Goal: Task Accomplishment & Management: Use online tool/utility

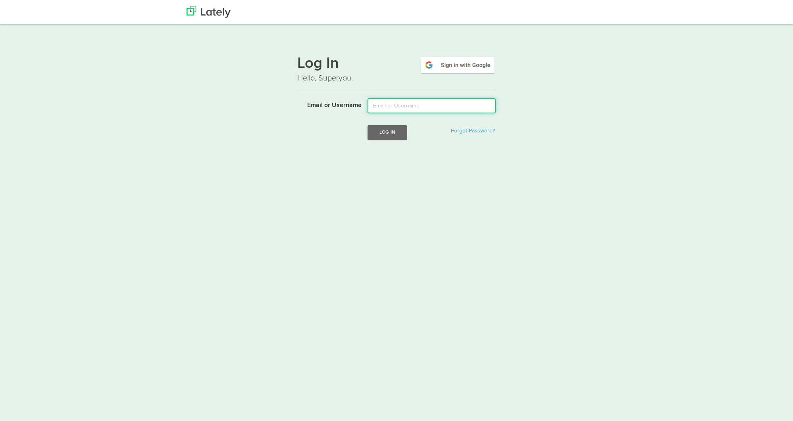
click at [439, 103] on input "Email or Username" at bounding box center [431, 105] width 128 height 15
type input "lala@joinfud.com"
click at [375, 136] on button "Log In" at bounding box center [387, 132] width 40 height 15
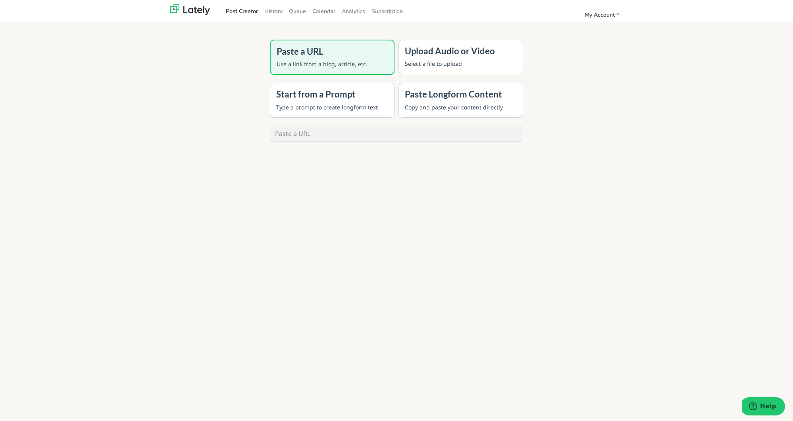
click at [378, 135] on input "text" at bounding box center [396, 133] width 252 height 15
paste input "https://blog.joinfud.com/p/are-you-ready-to-launch-a-gpt-bootcamp-for-freelance…"
type input "https://blog.joinfud.com/p/are-you-ready-to-launch-a-gpt-bootcamp-for-freelance…"
click at [383, 161] on button "GENERATE" at bounding box center [396, 160] width 63 height 17
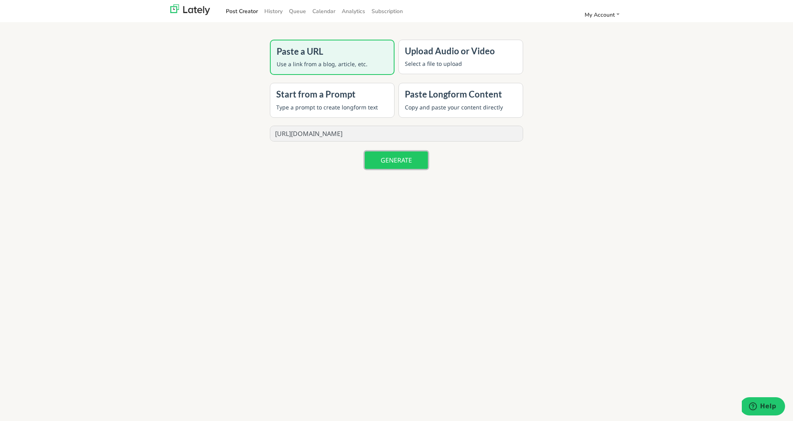
scroll to position [0, 0]
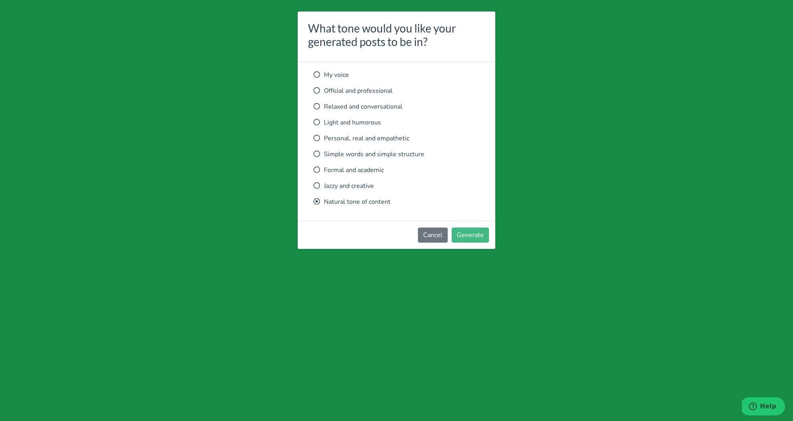
click at [373, 112] on div "My voice Official and professional Relaxed and conversational Light and humorou…" at bounding box center [396, 138] width 166 height 136
click at [374, 106] on p "Relaxed and conversational" at bounding box center [396, 107] width 166 height 10
click at [486, 236] on button "Generate" at bounding box center [469, 235] width 37 height 15
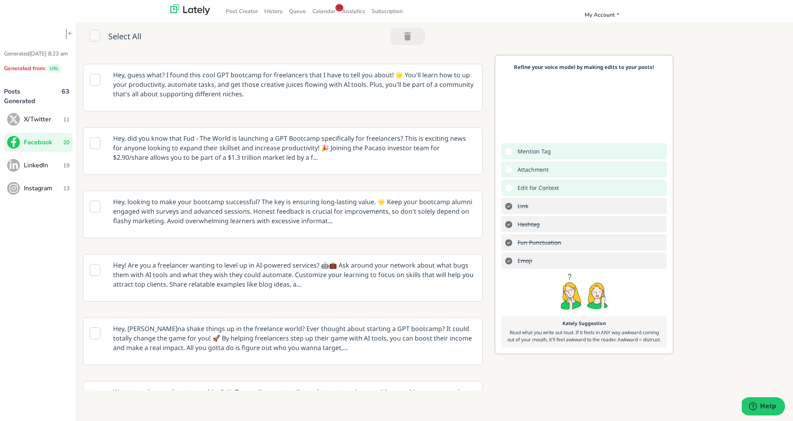
scroll to position [169, 0]
click at [288, 259] on p "Hey! Are you a freelancer wanting to level up in AI-powered services? 🤖💼 Ask ar…" at bounding box center [294, 274] width 374 height 40
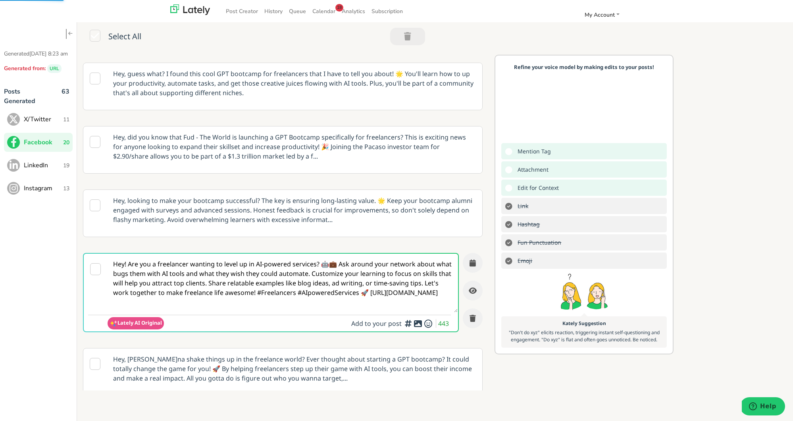
scroll to position [119, 0]
click at [282, 359] on p "Hey, wanna shake things up in the freelance world? Ever thought about starting …" at bounding box center [294, 369] width 374 height 40
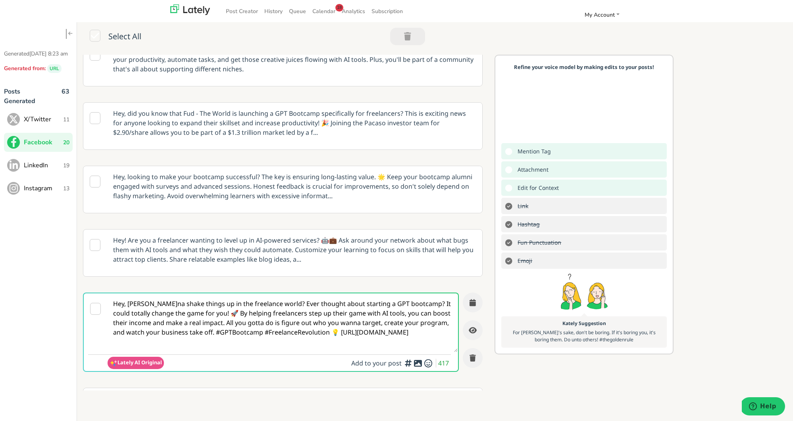
scroll to position [144, 0]
click at [311, 241] on p "Hey! Are you a freelancer wanting to level up in AI-powered services? 🤖💼 Ask ar…" at bounding box center [294, 248] width 374 height 40
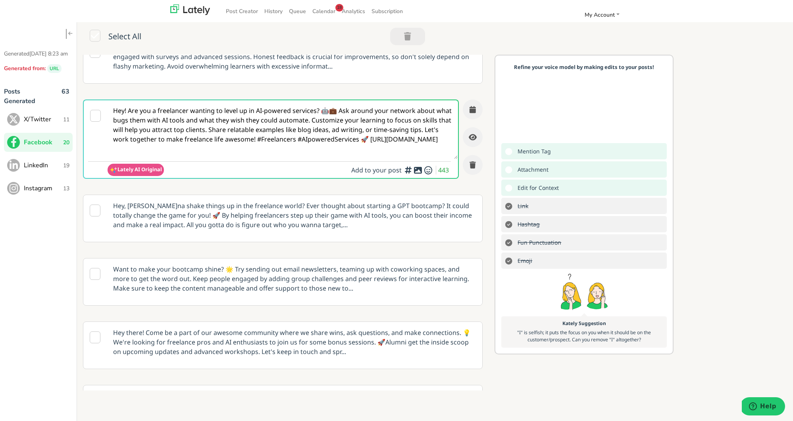
scroll to position [267, 0]
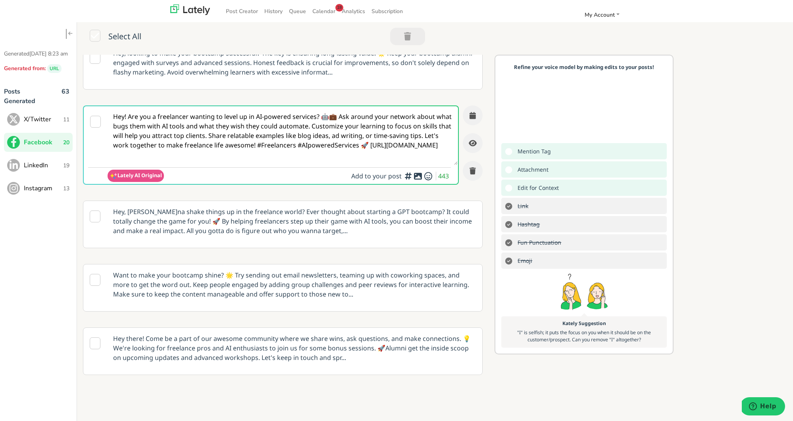
click at [339, 205] on p "Hey, wanna shake things up in the freelance world? Ever thought about starting …" at bounding box center [294, 221] width 374 height 40
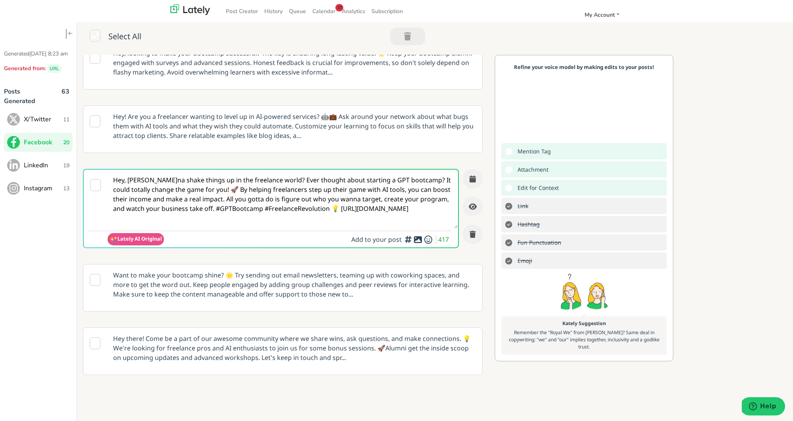
scroll to position [0, 0]
click at [305, 200] on textarea "Hey, wanna shake things up in the freelance world? Ever thought about starting …" at bounding box center [282, 199] width 350 height 59
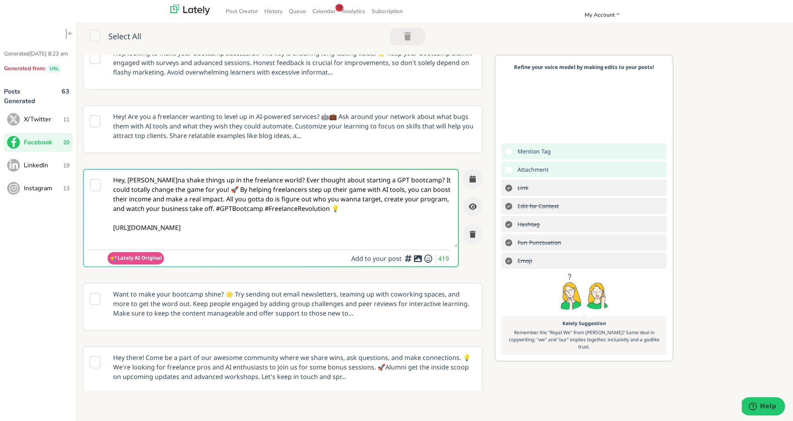
type textarea "Hey, wanna shake things up in the freelance world? Ever thought about starting …"
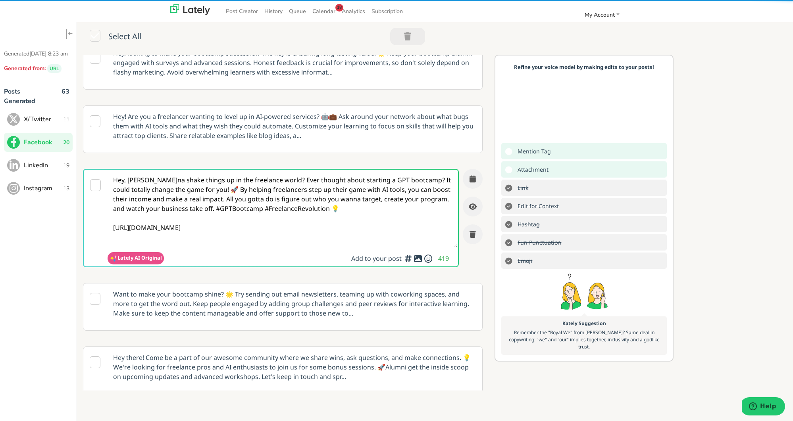
click at [418, 248] on div "Add hashtags for context vs. index rankings for increased engagement" at bounding box center [407, 231] width 79 height 33
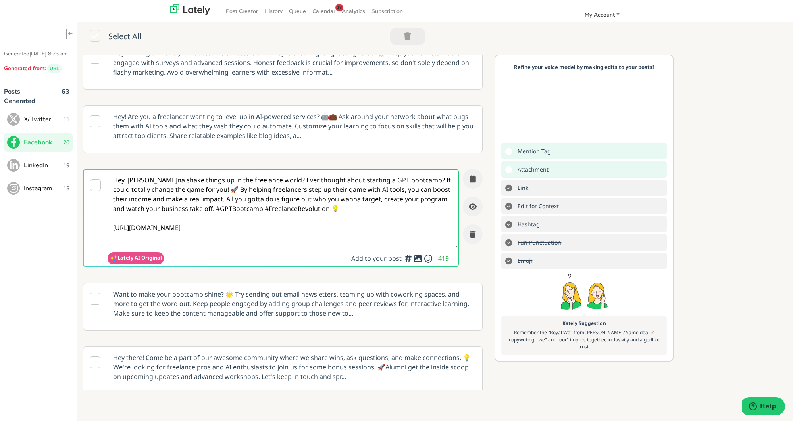
click at [418, 259] on icon at bounding box center [418, 259] width 10 height 0
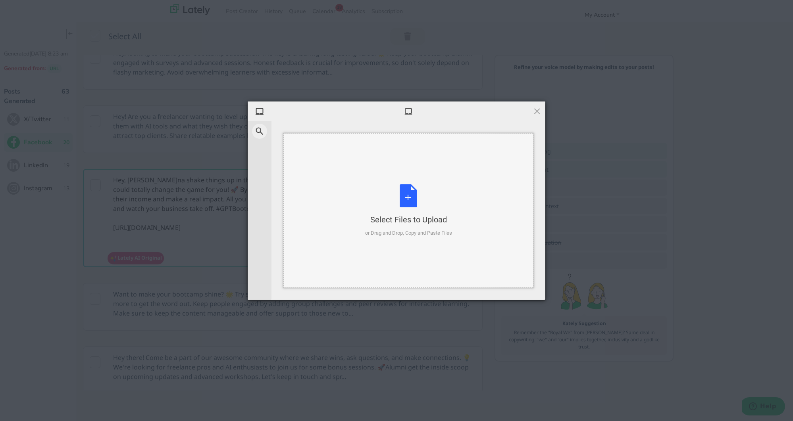
click at [402, 199] on div "Select Files to Upload or Drag and Drop, Copy and Paste Files" at bounding box center [408, 210] width 87 height 53
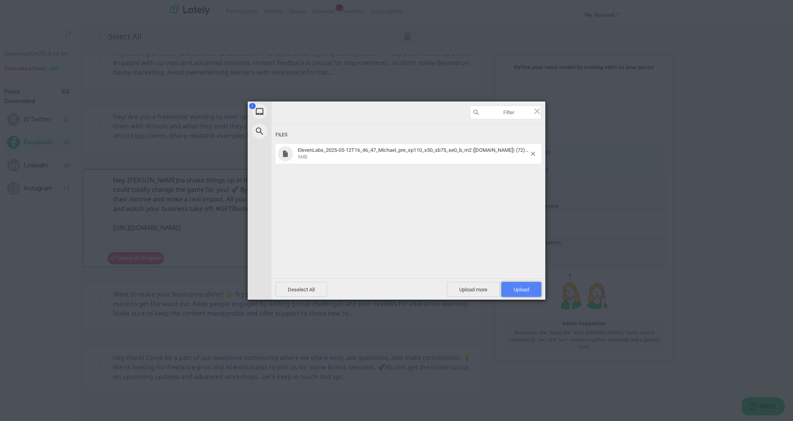
click at [526, 289] on span "Upload 1" at bounding box center [520, 290] width 15 height 6
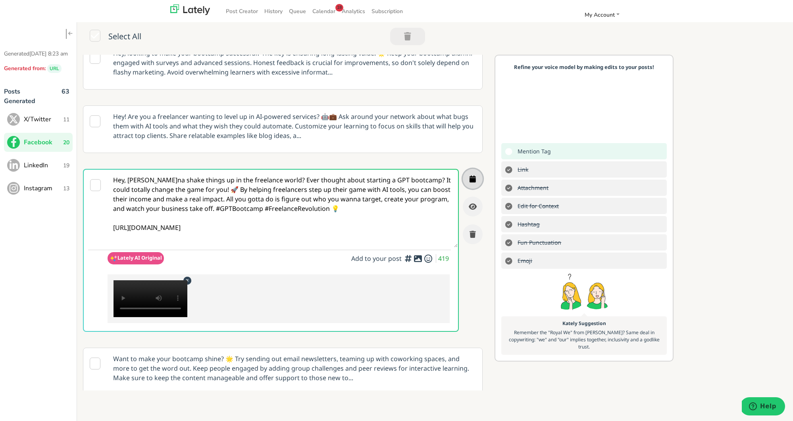
click at [478, 172] on button "button" at bounding box center [473, 179] width 20 height 20
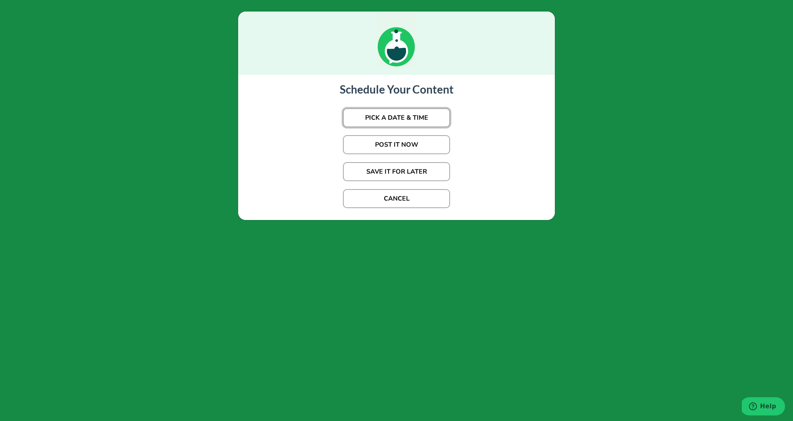
click at [423, 121] on button "PICK A DATE & TIME" at bounding box center [396, 117] width 107 height 19
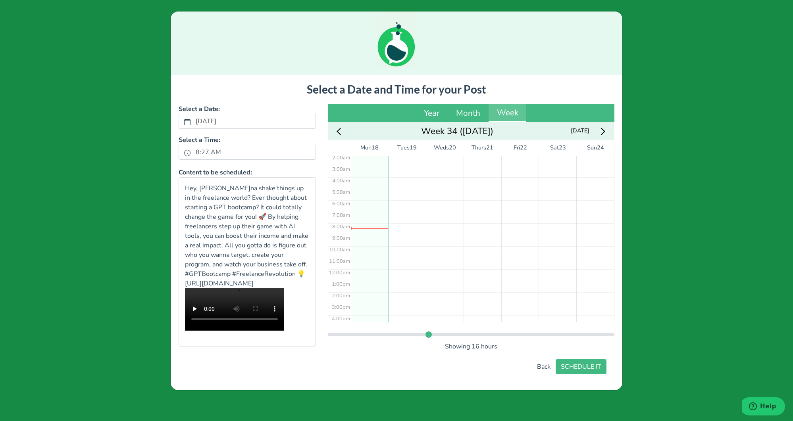
scroll to position [23, 0]
click at [374, 238] on div "No Event" at bounding box center [370, 271] width 38 height 276
click at [375, 234] on div "9:04 am" at bounding box center [370, 271] width 38 height 276
click at [582, 374] on button "SCHEDULE IT" at bounding box center [580, 366] width 51 height 15
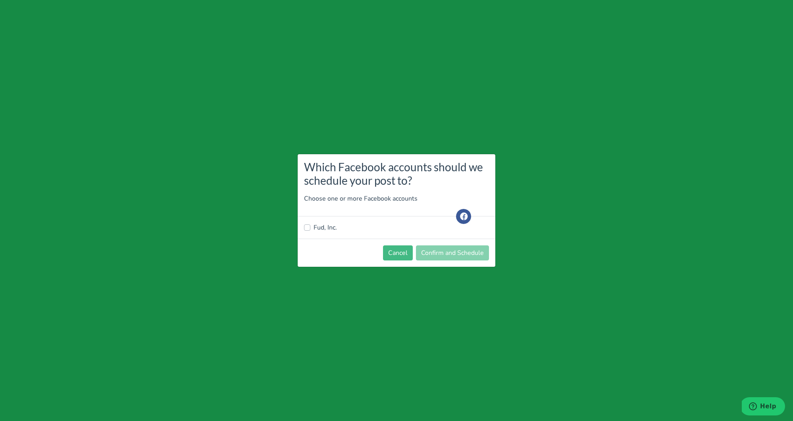
click at [319, 229] on label "Fud, Inc." at bounding box center [324, 228] width 23 height 10
click at [310, 229] on input "Fud, Inc." at bounding box center [307, 227] width 6 height 8
checkbox input "true"
click at [440, 255] on button "Confirm and Schedule" at bounding box center [452, 253] width 73 height 15
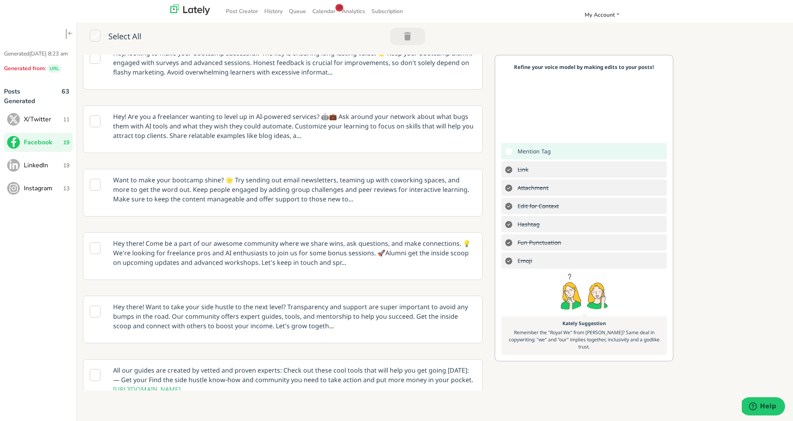
click at [40, 124] on span "X/Twitter" at bounding box center [43, 120] width 39 height 10
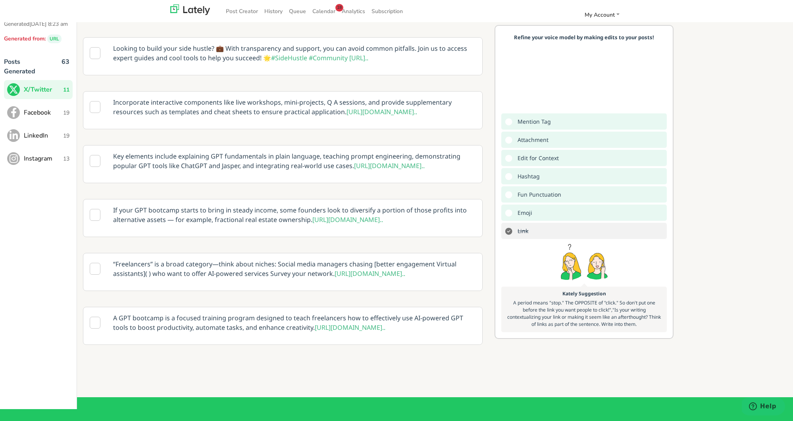
scroll to position [306, 0]
click at [271, 123] on p "Incorporate interactive components like live workshops, mini-projects, Q A sess…" at bounding box center [294, 107] width 374 height 31
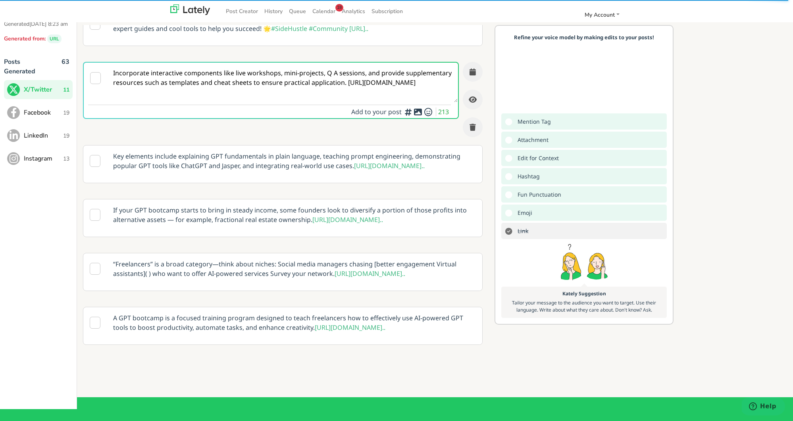
scroll to position [286, 0]
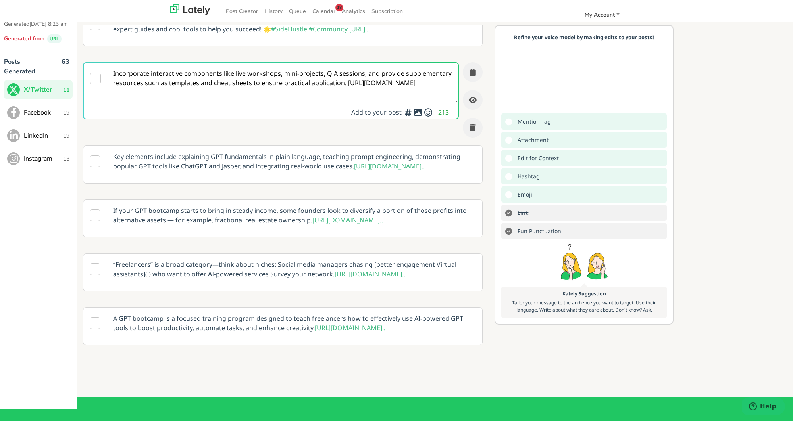
click at [346, 103] on textarea "Incorporate interactive components like live workshops, mini-projects, Q A sess…" at bounding box center [282, 83] width 350 height 40
click at [326, 103] on textarea "Incorporate interactive components like live workshops, mini-projects, Q A sess…" at bounding box center [282, 83] width 350 height 40
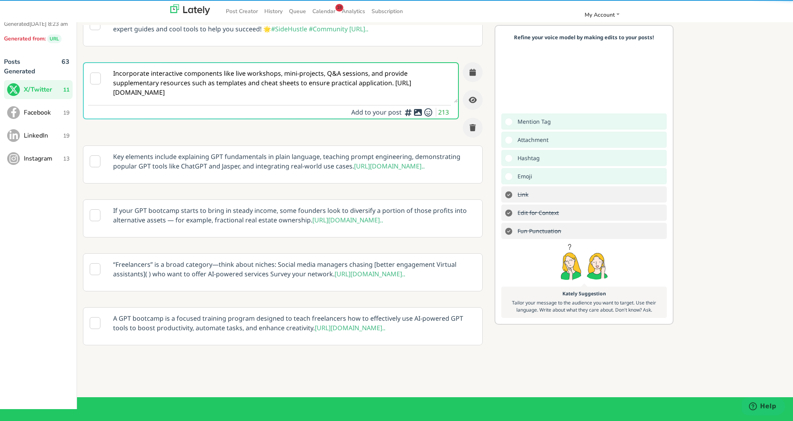
click at [346, 103] on textarea "Incorporate interactive components like live workshops, mini-projects, Q&A sess…" at bounding box center [282, 83] width 350 height 40
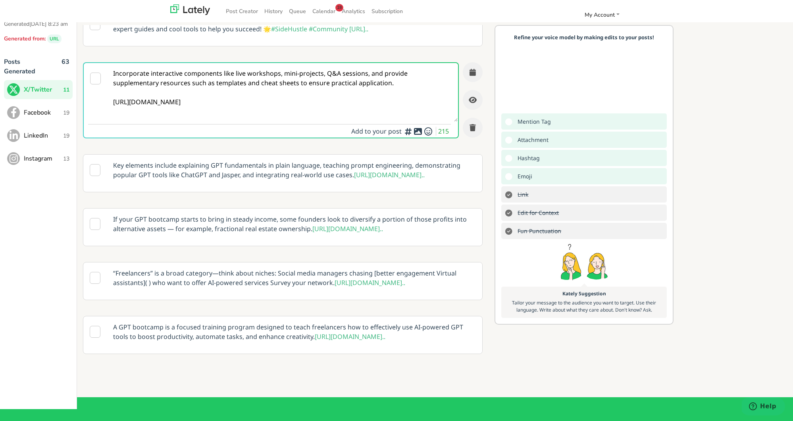
type textarea "Incorporate interactive components like live workshops, mini-projects, Q&A sess…"
click at [417, 132] on icon at bounding box center [418, 131] width 10 height 0
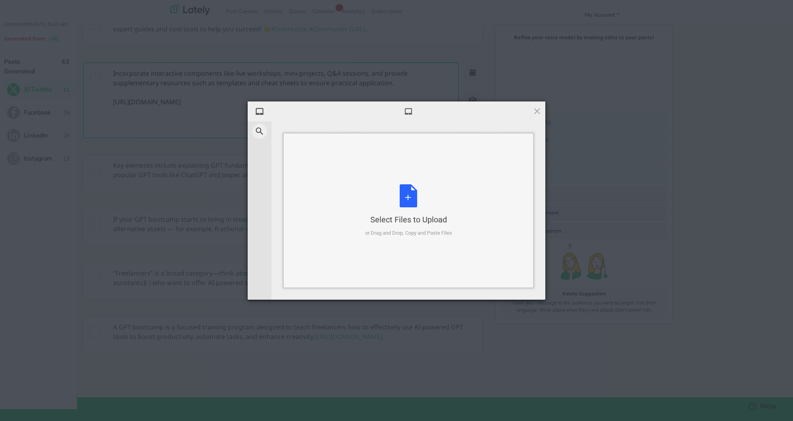
click at [409, 191] on div "Select Files to Upload or Drag and Drop, Copy and Paste Files" at bounding box center [408, 210] width 87 height 53
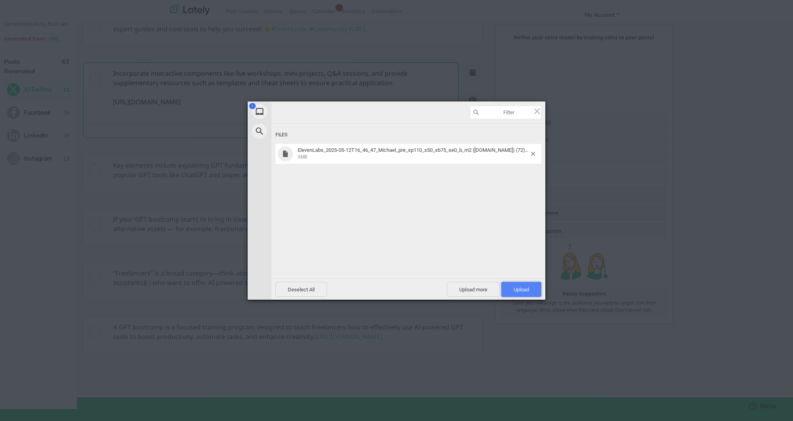
click at [520, 292] on span "Upload 1" at bounding box center [520, 290] width 15 height 6
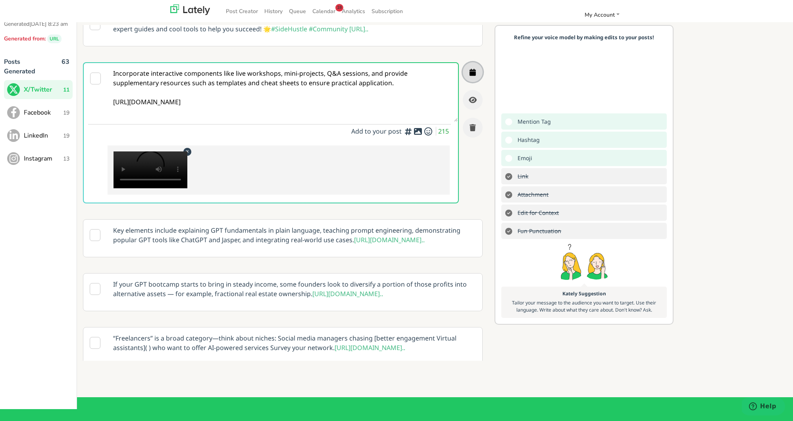
click at [472, 76] on icon "button" at bounding box center [472, 72] width 6 height 7
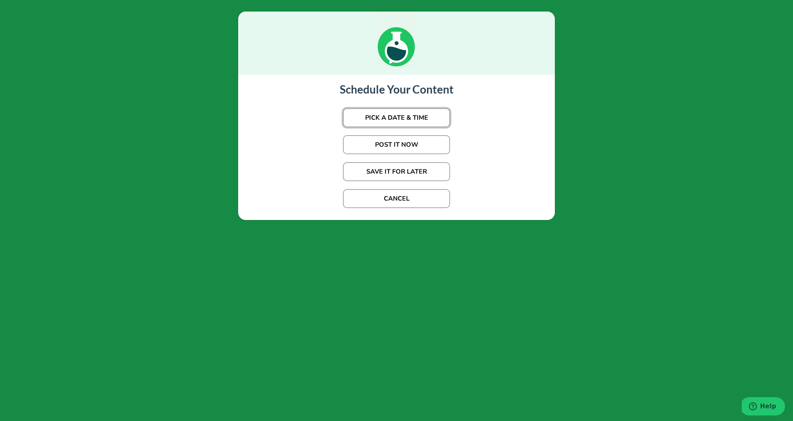
click at [440, 113] on button "PICK A DATE & TIME" at bounding box center [396, 117] width 107 height 19
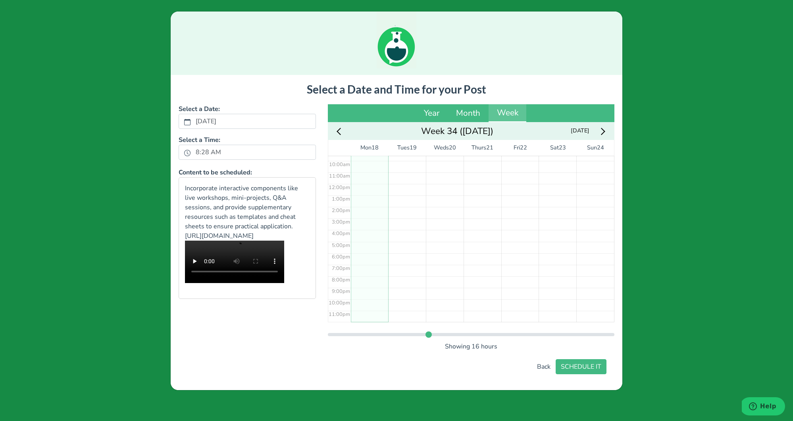
scroll to position [73, 0]
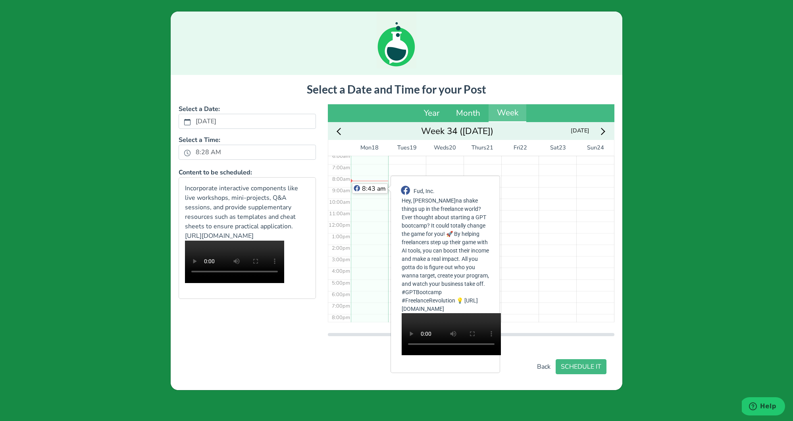
click at [364, 184] on div "8:43 am" at bounding box center [370, 189] width 36 height 10
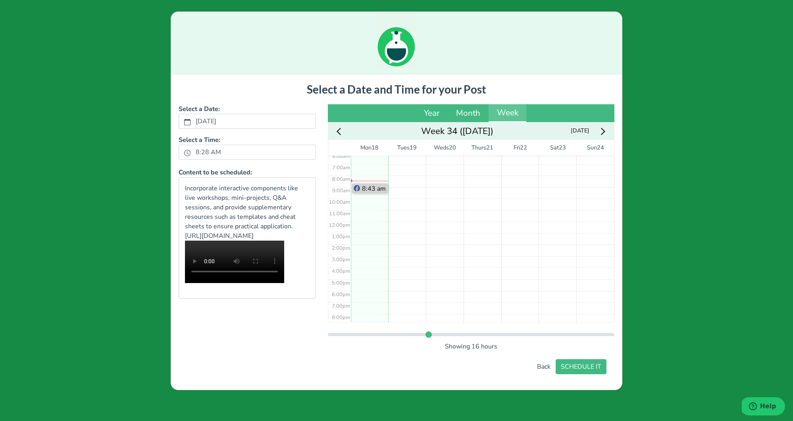
click at [365, 184] on div "8:43 am" at bounding box center [369, 189] width 35 height 10
click at [366, 183] on div "8:43 am" at bounding box center [370, 221] width 38 height 276
click at [582, 368] on button "SCHEDULE IT" at bounding box center [580, 366] width 51 height 15
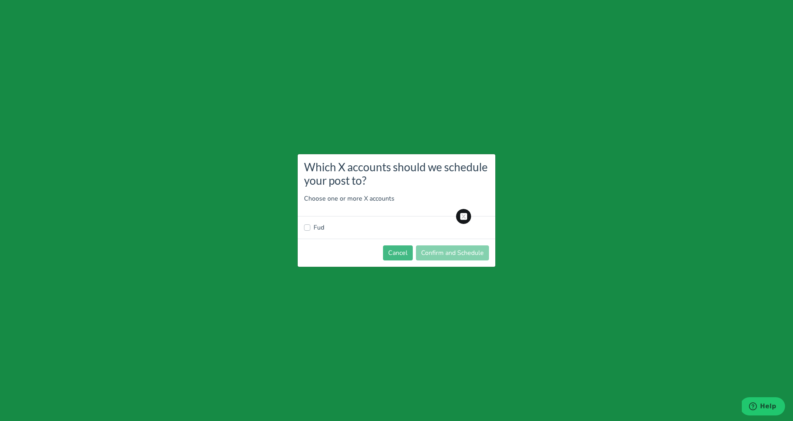
click at [319, 228] on label "Fud" at bounding box center [318, 228] width 11 height 10
click at [310, 228] on input "Fud" at bounding box center [307, 227] width 6 height 8
checkbox input "true"
click at [451, 246] on button "Confirm and Schedule" at bounding box center [452, 253] width 73 height 15
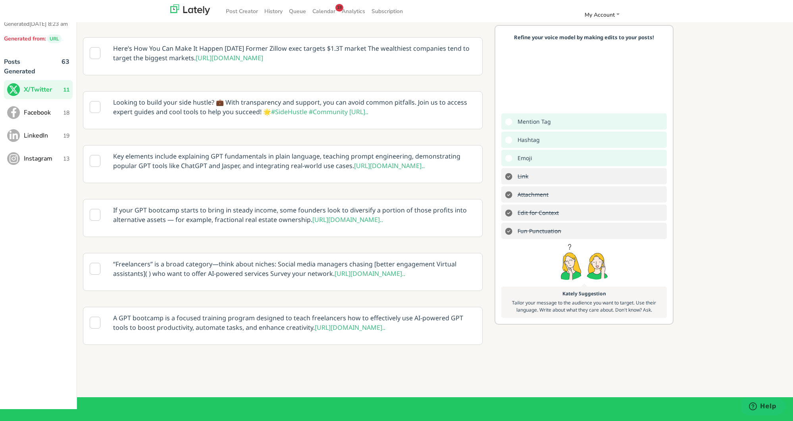
click at [43, 140] on span "LinkedIn" at bounding box center [43, 136] width 39 height 10
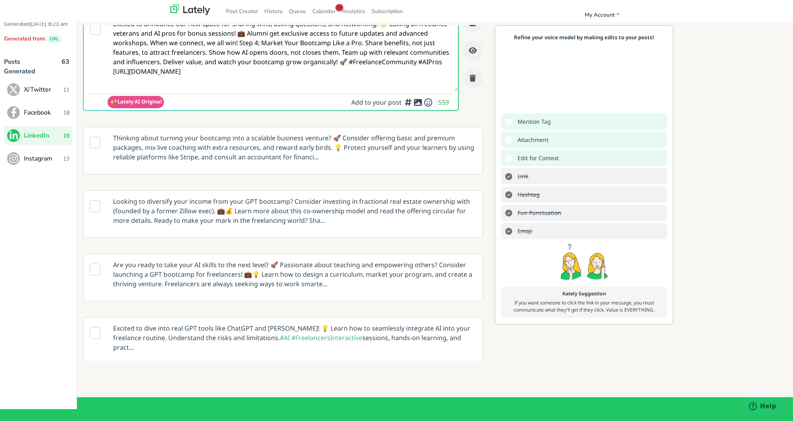
scroll to position [14, 0]
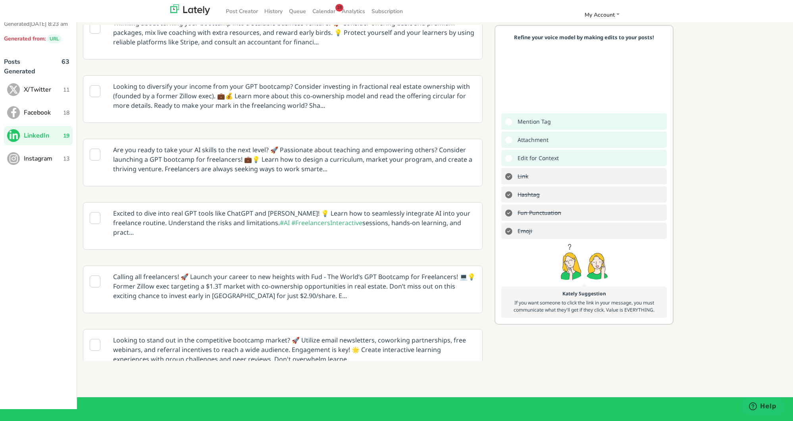
click at [315, 158] on p "Are you ready to take your AI skills to the next level? 🚀 Passionate about teac…" at bounding box center [294, 159] width 374 height 40
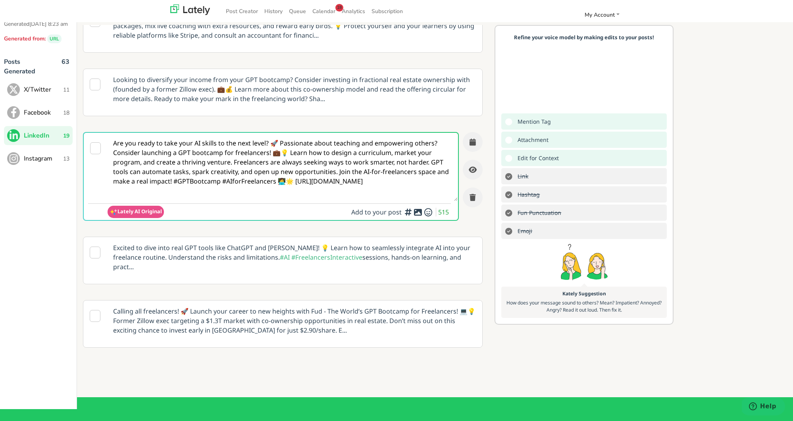
scroll to position [0, 0]
click at [295, 183] on textarea "Are you ready to take your AI skills to the next level? 🚀 Passionate about teac…" at bounding box center [282, 168] width 350 height 68
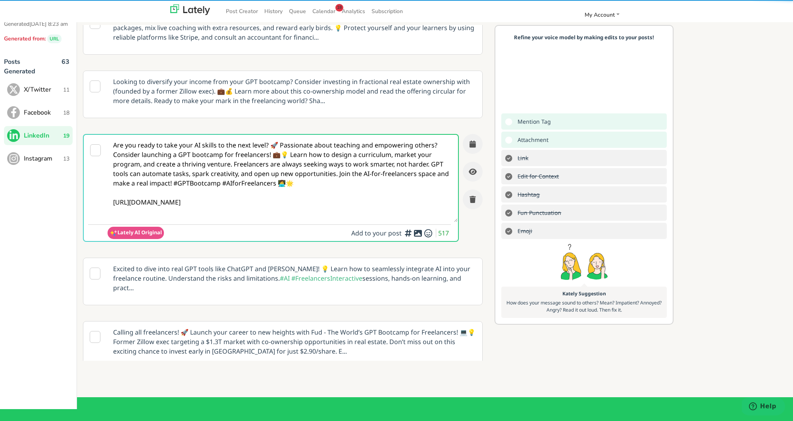
scroll to position [80, 0]
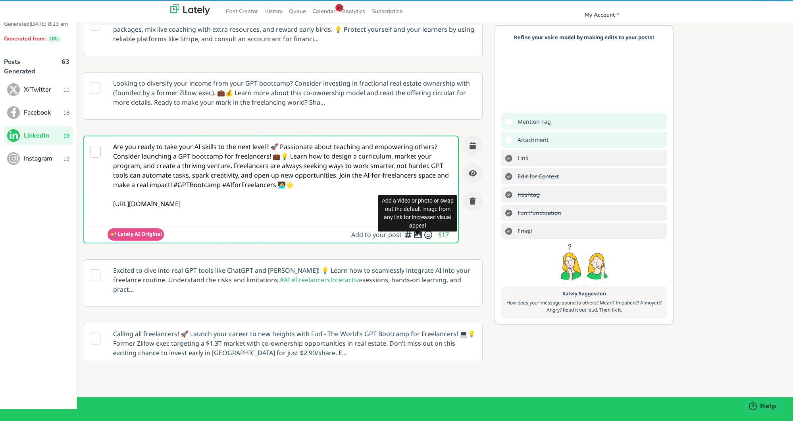
type textarea "Are you ready to take your AI skills to the next level? 🚀 Passionate about teac…"
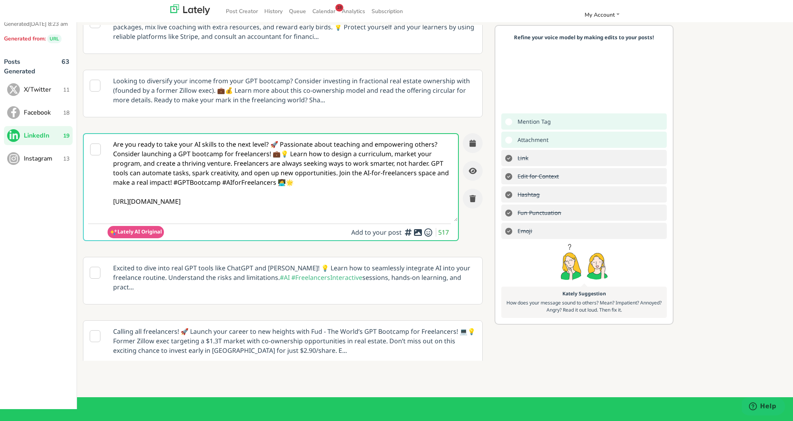
click at [421, 233] on icon at bounding box center [418, 232] width 10 height 0
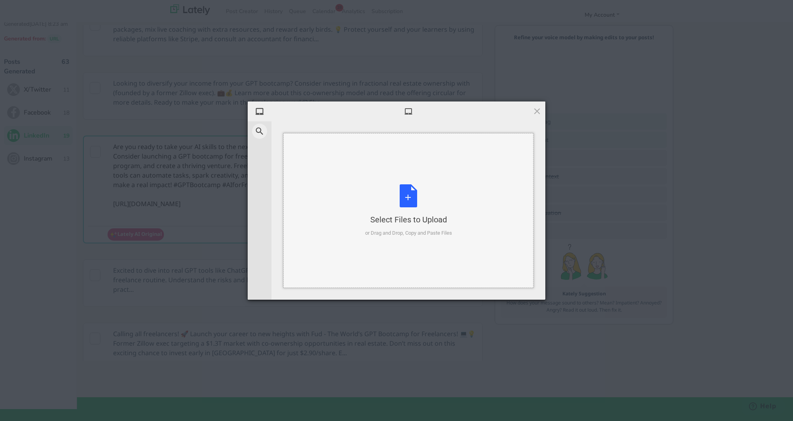
scroll to position [77, 0]
click at [407, 192] on div "Select Files to Upload or Drag and Drop, Copy and Paste Files" at bounding box center [408, 210] width 87 height 53
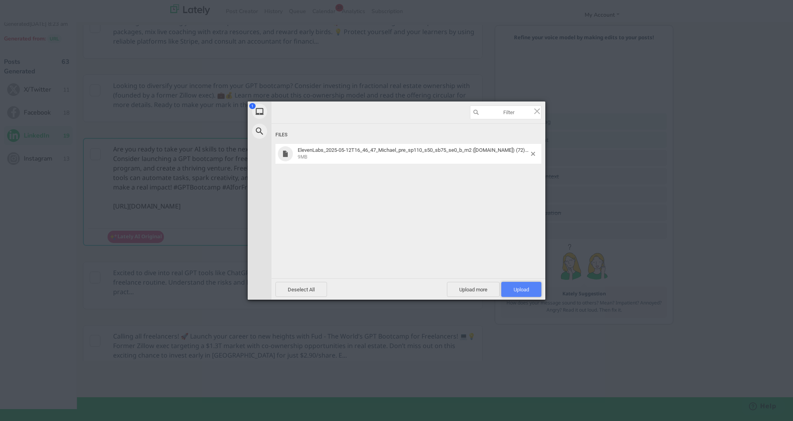
click at [524, 292] on span "Upload 1" at bounding box center [520, 290] width 15 height 6
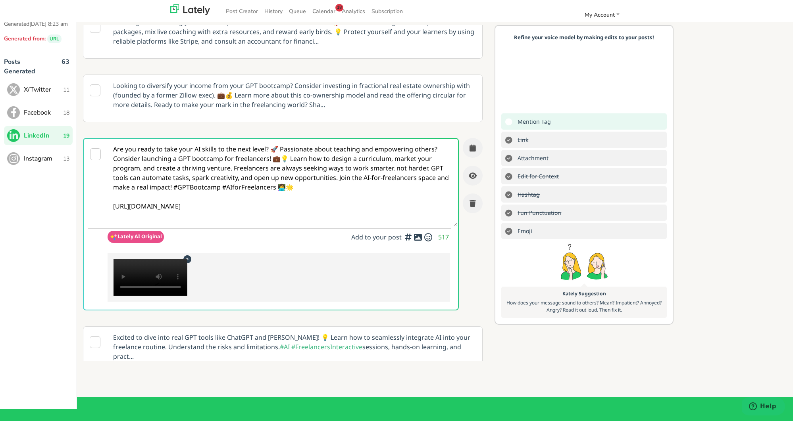
drag, startPoint x: 118, startPoint y: 150, endPoint x: 268, endPoint y: 161, distance: 150.0
click at [268, 161] on textarea "Are you ready to take your AI skills to the next level? 🚀 Passionate about teac…" at bounding box center [282, 182] width 350 height 87
click at [470, 147] on icon "button" at bounding box center [472, 147] width 6 height 7
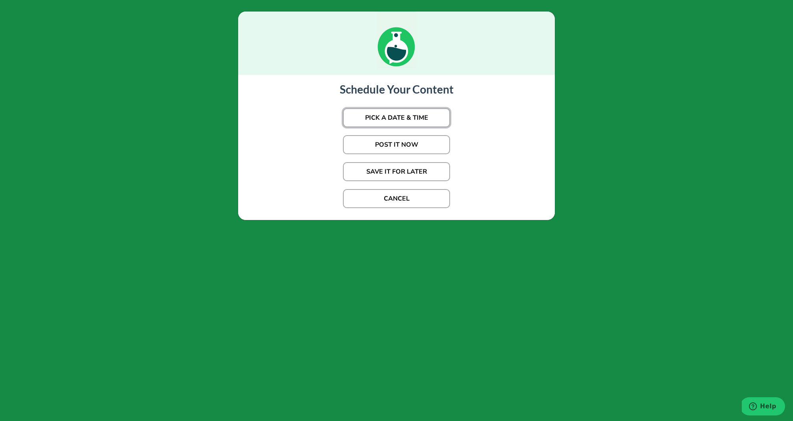
click at [420, 118] on button "PICK A DATE & TIME" at bounding box center [396, 117] width 107 height 19
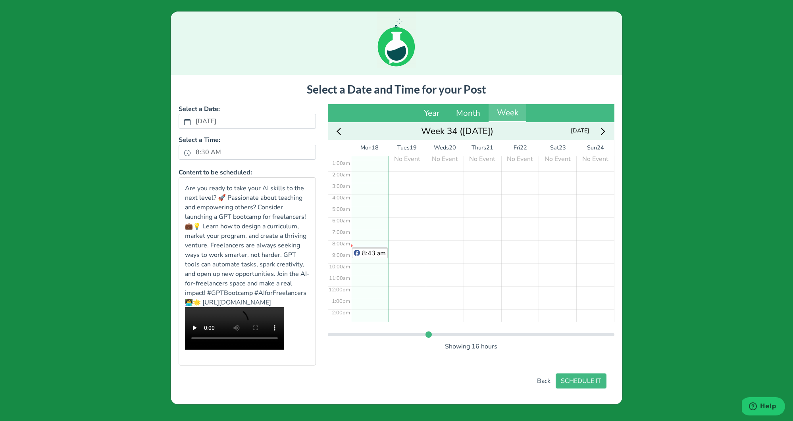
scroll to position [0, 0]
click at [370, 255] on div "8:38 am 8:43 am" at bounding box center [370, 294] width 38 height 276
click at [574, 389] on button "SCHEDULE IT" at bounding box center [580, 381] width 51 height 15
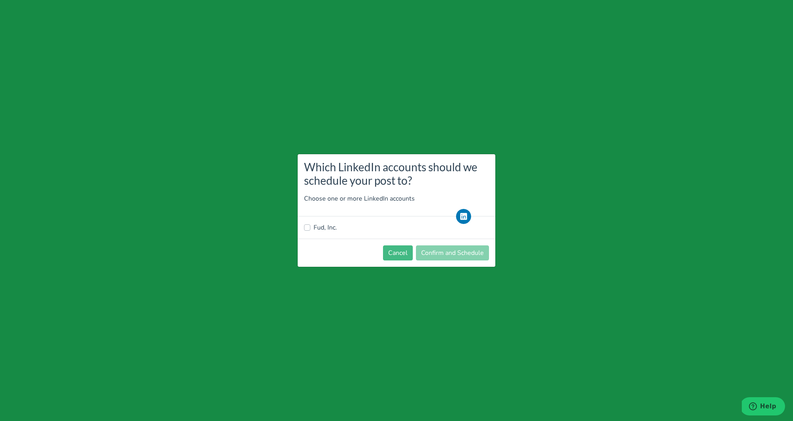
click at [333, 230] on label "Fud, Inc." at bounding box center [324, 228] width 23 height 10
click at [310, 230] on input "Fud, Inc." at bounding box center [307, 227] width 6 height 8
checkbox input "true"
drag, startPoint x: 464, startPoint y: 252, endPoint x: 454, endPoint y: 274, distance: 23.8
click at [464, 252] on button "Confirm and Schedule" at bounding box center [452, 253] width 73 height 15
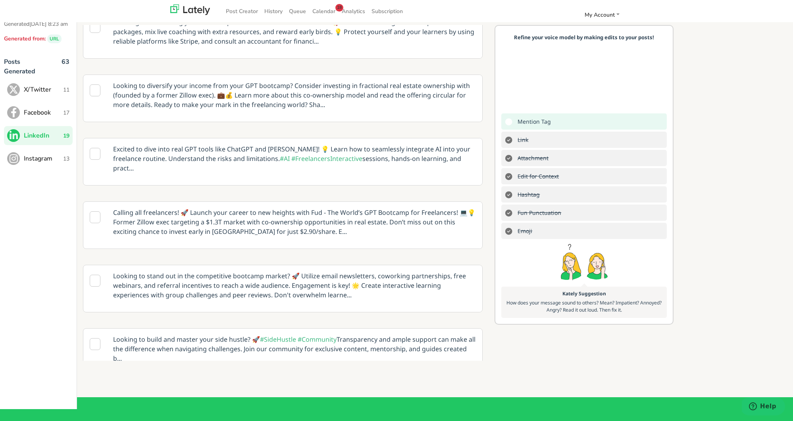
click at [55, 163] on span "Instagram" at bounding box center [43, 159] width 39 height 10
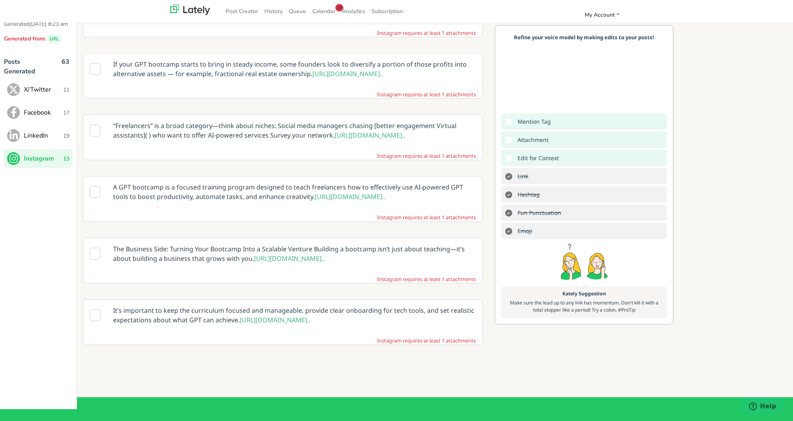
scroll to position [601, 0]
click at [261, 177] on p "A GPT bootcamp is a focused training program designed to teach freelancers how …" at bounding box center [294, 192] width 374 height 31
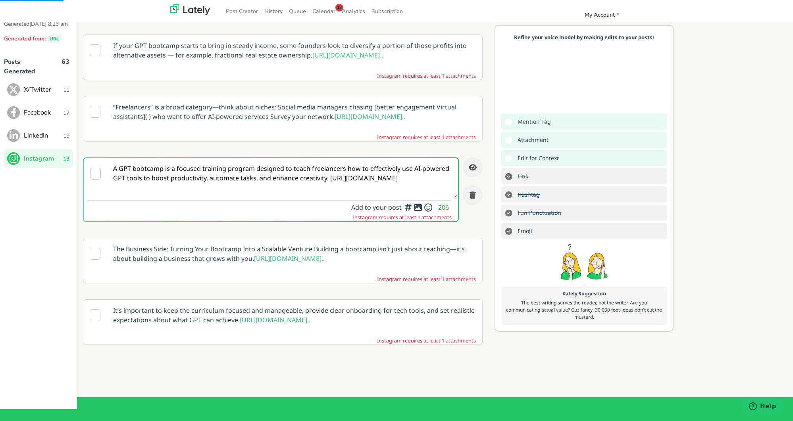
scroll to position [578, 0]
click at [328, 169] on textarea "A GPT bootcamp is a focused training program designed to teach freelancers how …" at bounding box center [282, 178] width 350 height 40
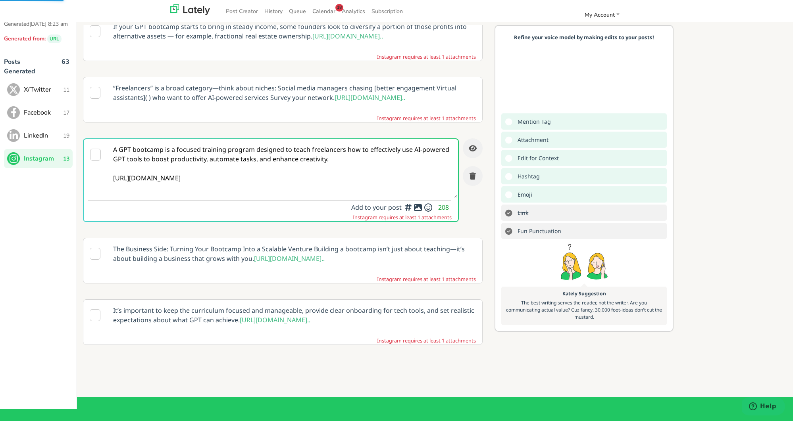
scroll to position [578, 0]
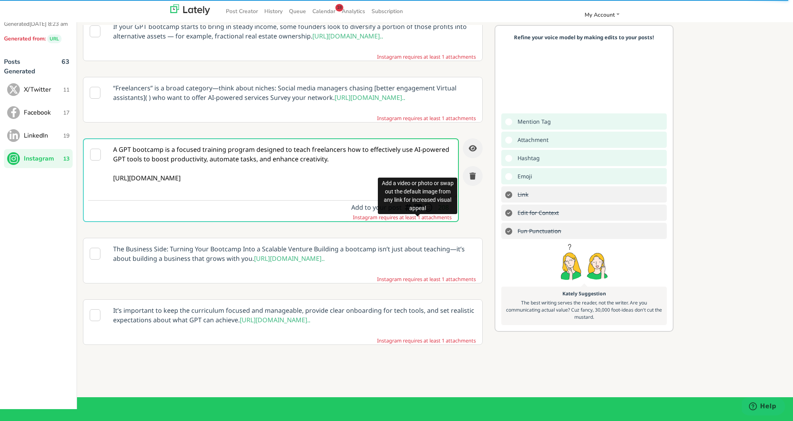
type textarea "A GPT bootcamp is a focused training program designed to teach freelancers how …"
click at [419, 216] on div at bounding box center [417, 215] width 5 height 2
click at [418, 218] on body "Post Creator History Queue Calendar 18 Analytics Subscription My Account Settin…" at bounding box center [396, 183] width 793 height 427
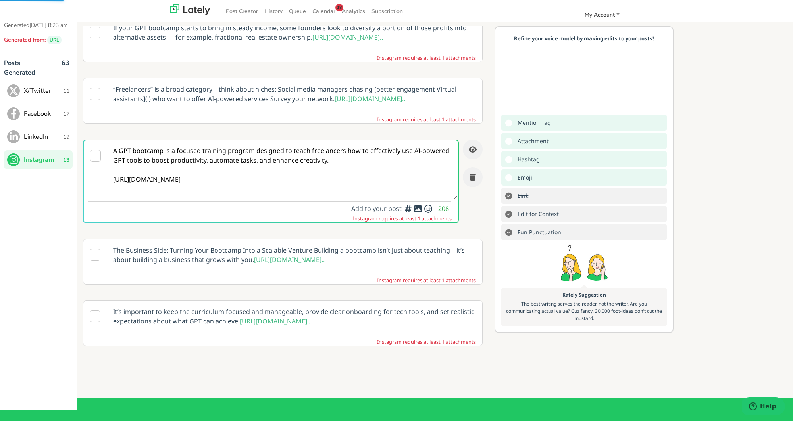
click at [419, 218] on div at bounding box center [417, 216] width 5 height 2
click at [386, 161] on textarea "A GPT bootcamp is a focused training program designed to teach freelancers how …" at bounding box center [282, 169] width 350 height 59
click at [416, 209] on icon at bounding box center [418, 209] width 10 height 0
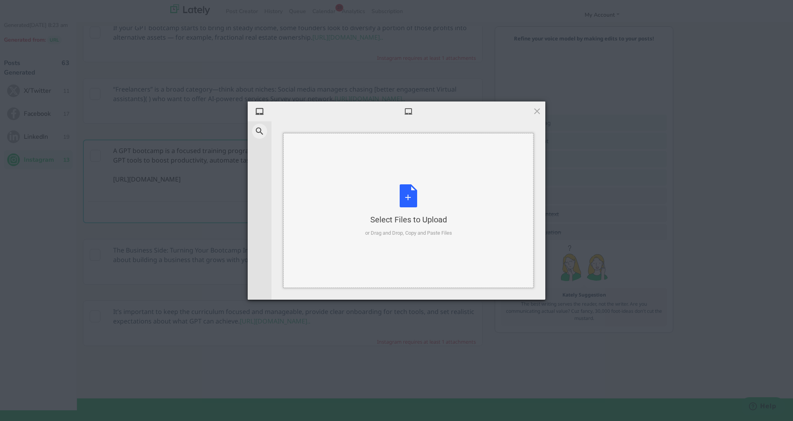
click at [416, 202] on div "Select Files to Upload or Drag and Drop, Copy and Paste Files" at bounding box center [408, 210] width 87 height 53
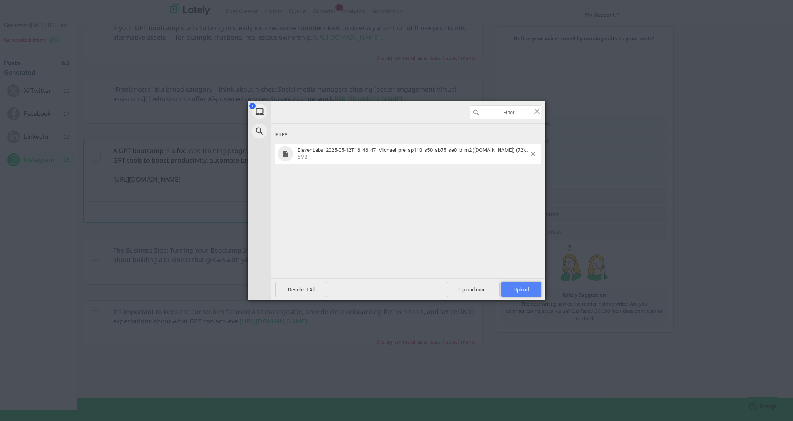
click at [528, 288] on span "Upload 1" at bounding box center [520, 290] width 15 height 6
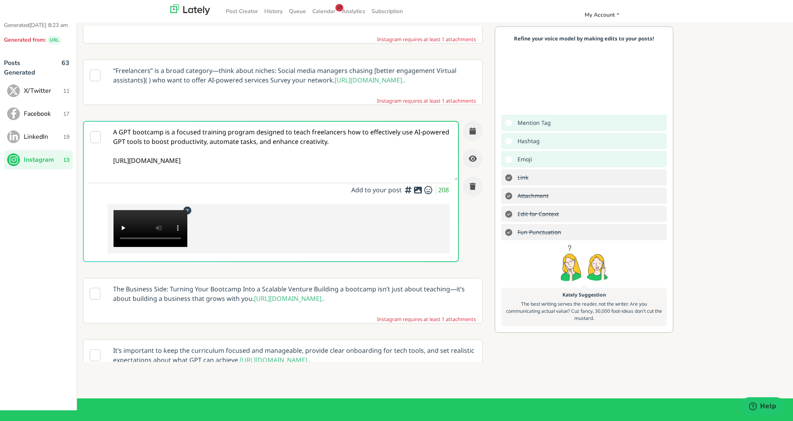
scroll to position [29, 0]
click at [481, 140] on button "button" at bounding box center [473, 131] width 20 height 20
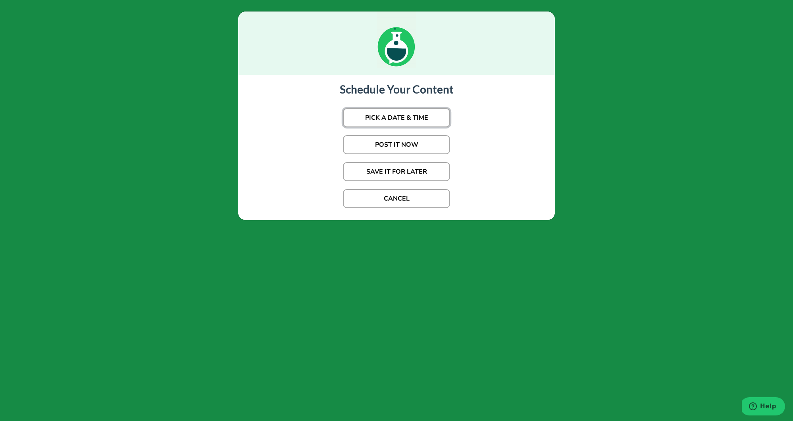
click at [417, 122] on button "PICK A DATE & TIME" at bounding box center [396, 117] width 107 height 19
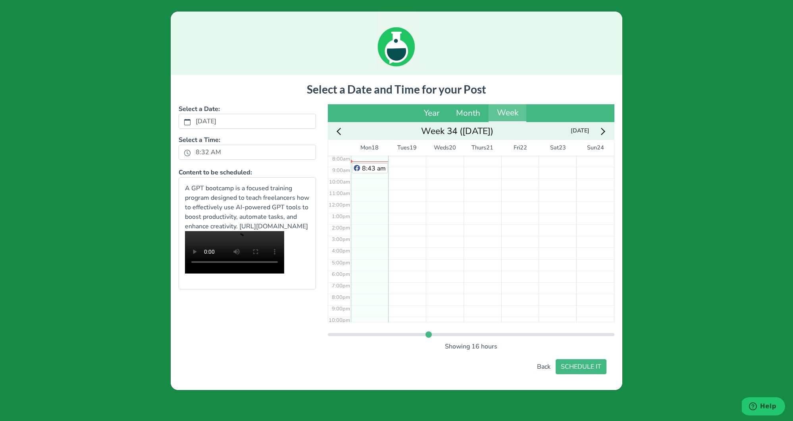
scroll to position [90, 0]
click at [362, 165] on div "8:35 am" at bounding box center [369, 170] width 35 height 10
click at [362, 164] on div "8:35 am" at bounding box center [370, 169] width 36 height 10
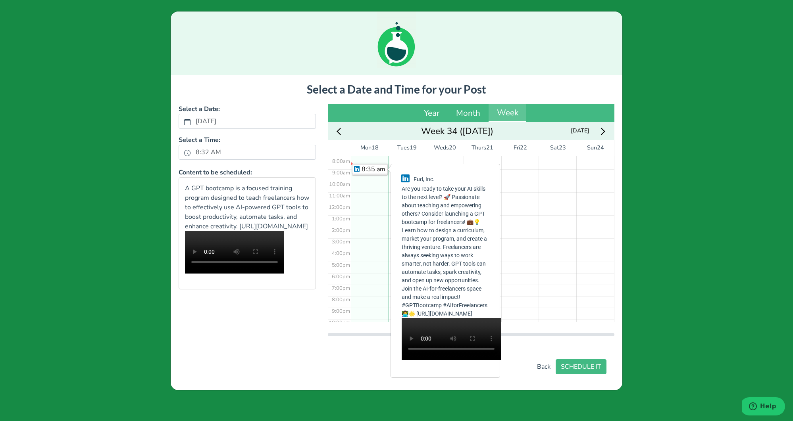
click at [374, 164] on div at bounding box center [370, 164] width 38 height 0
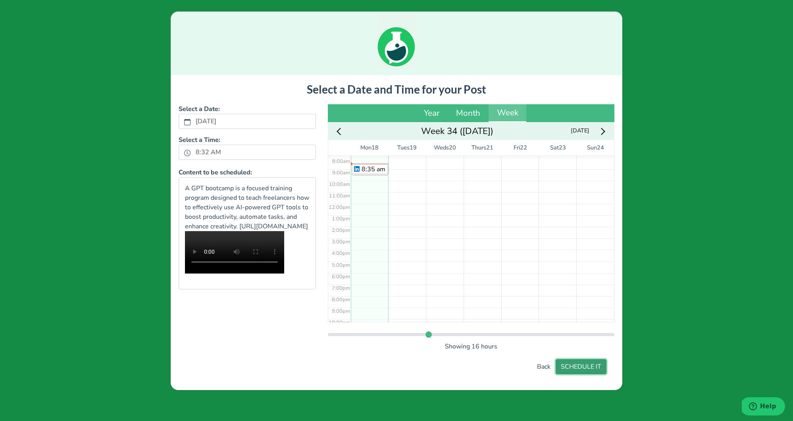
click at [569, 361] on button "SCHEDULE IT" at bounding box center [580, 366] width 51 height 15
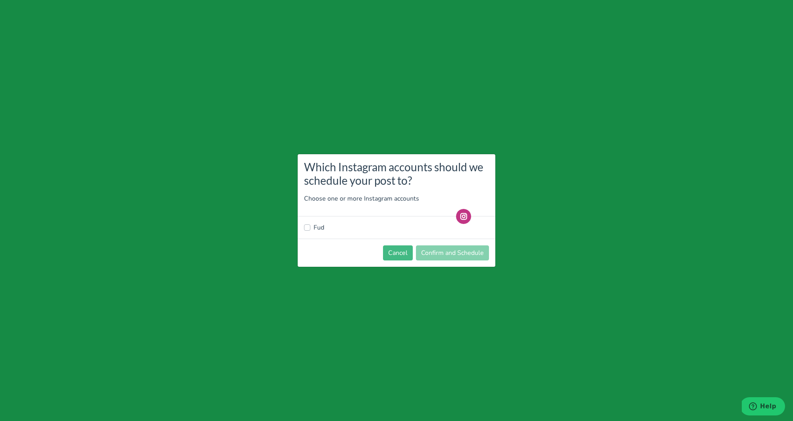
click at [316, 227] on label "Fud" at bounding box center [318, 228] width 11 height 10
click at [310, 227] on input "Fud" at bounding box center [307, 227] width 6 height 8
checkbox input "true"
click at [444, 246] on footer "Cancel Confirm and Schedule" at bounding box center [396, 253] width 198 height 28
click at [445, 247] on button "Confirm and Schedule" at bounding box center [452, 253] width 73 height 15
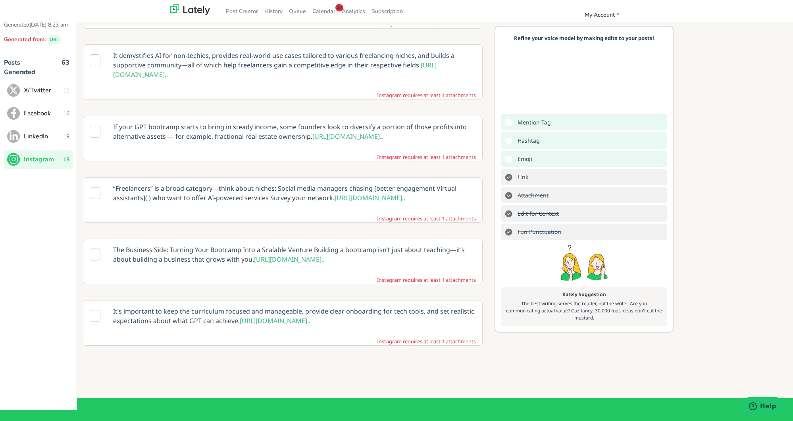
scroll to position [30, 0]
